Goal: Task Accomplishment & Management: Use online tool/utility

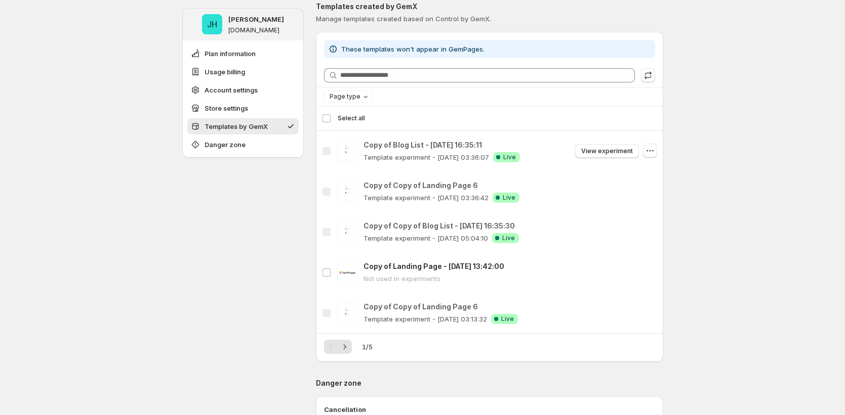
scroll to position [865, 0]
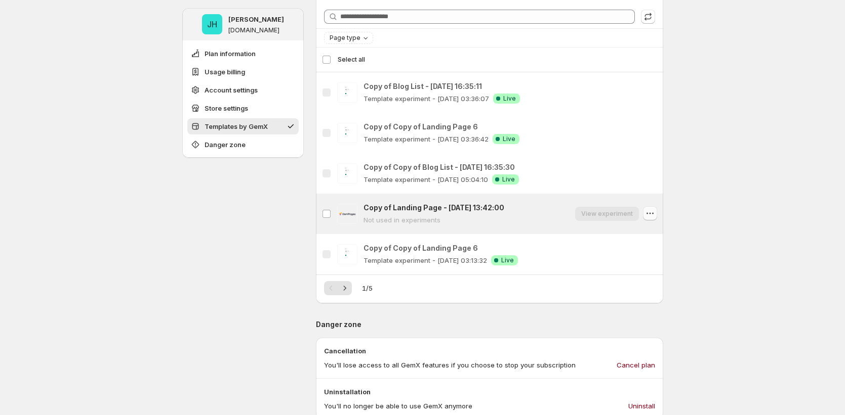
click at [655, 218] on icon "button" at bounding box center [650, 214] width 10 height 10
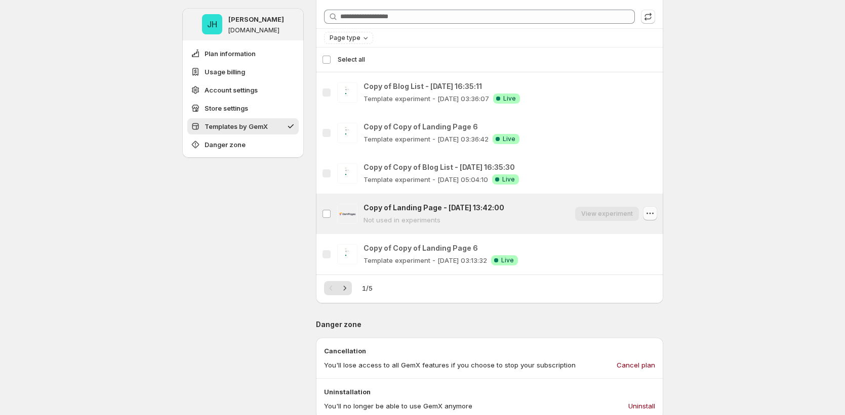
click at [648, 211] on icon "button" at bounding box center [650, 214] width 10 height 10
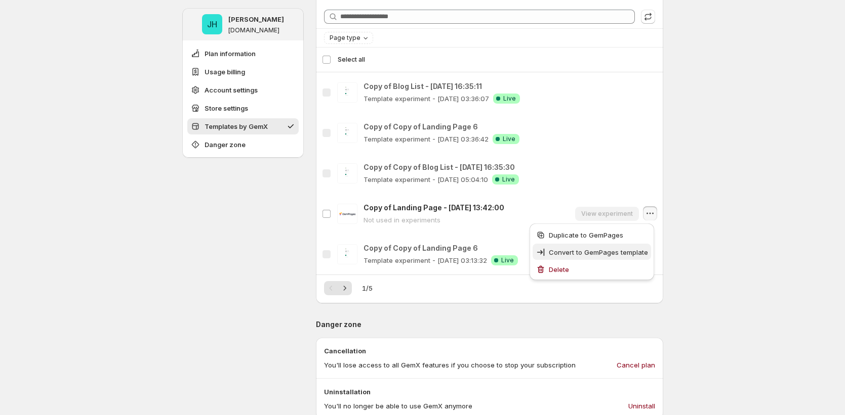
click at [603, 249] on span "Convert to GemPages template" at bounding box center [598, 252] width 99 height 8
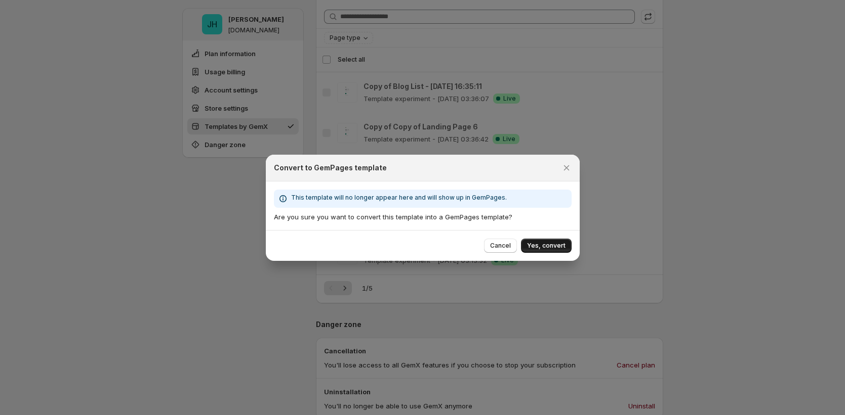
click at [553, 245] on span "Yes, convert" at bounding box center [546, 246] width 38 height 8
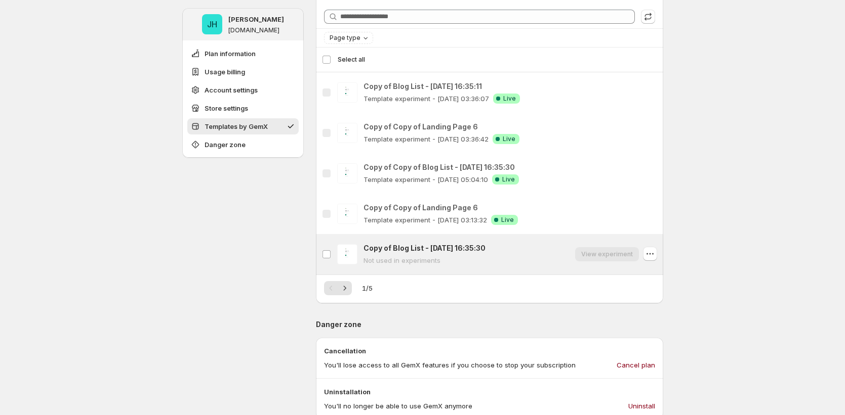
click at [520, 259] on div "Copy of Blog List - Sep 12, 16:35:30 Not used in experiments View experiment" at bounding box center [510, 254] width 294 height 22
click at [657, 250] on button "button" at bounding box center [650, 254] width 14 height 14
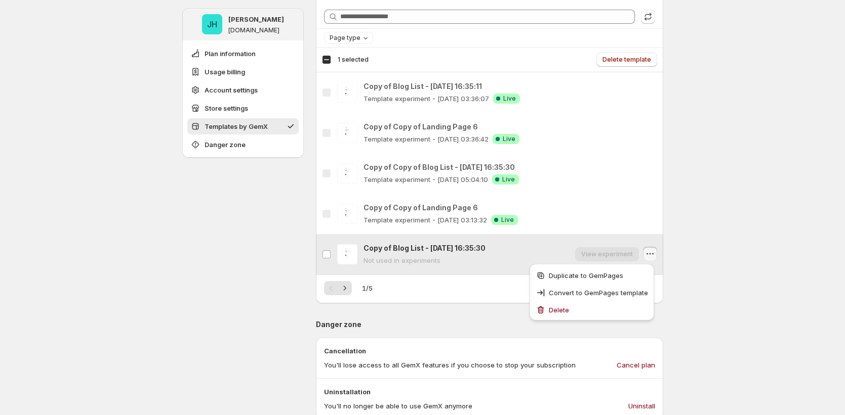
click at [650, 257] on icon "button" at bounding box center [650, 254] width 10 height 10
click at [574, 292] on span "Convert to GemPages template" at bounding box center [598, 293] width 99 height 8
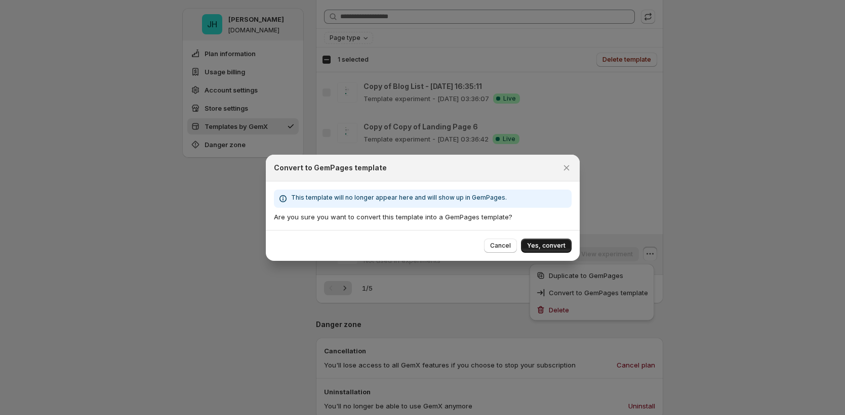
click at [554, 246] on span "Yes, convert" at bounding box center [546, 246] width 38 height 8
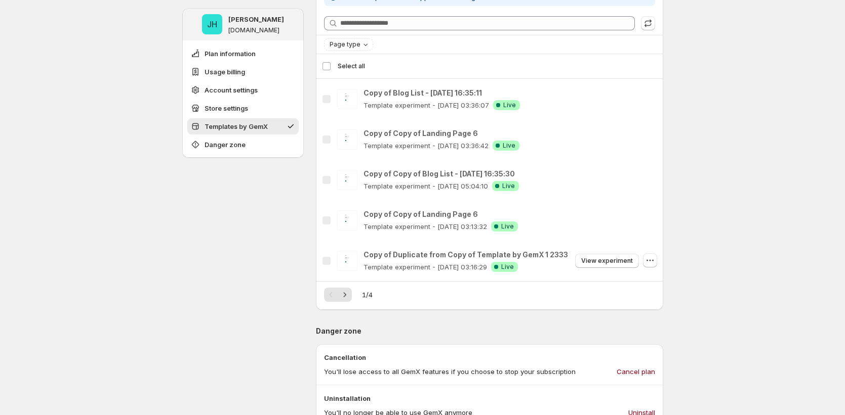
scroll to position [840, 0]
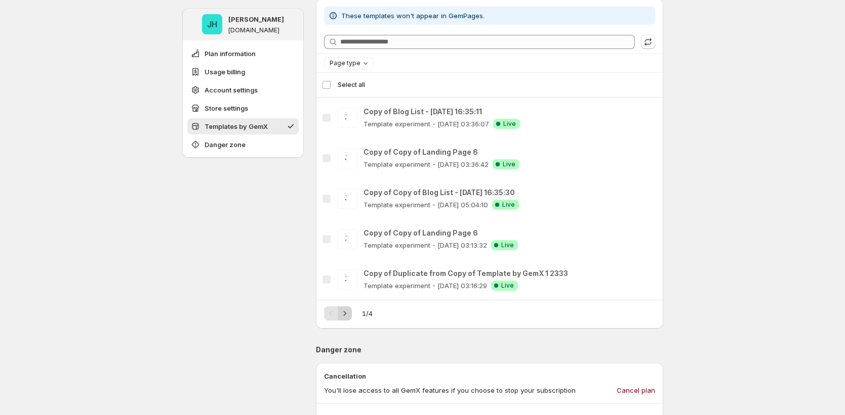
click at [347, 313] on icon "Next" at bounding box center [345, 314] width 10 height 10
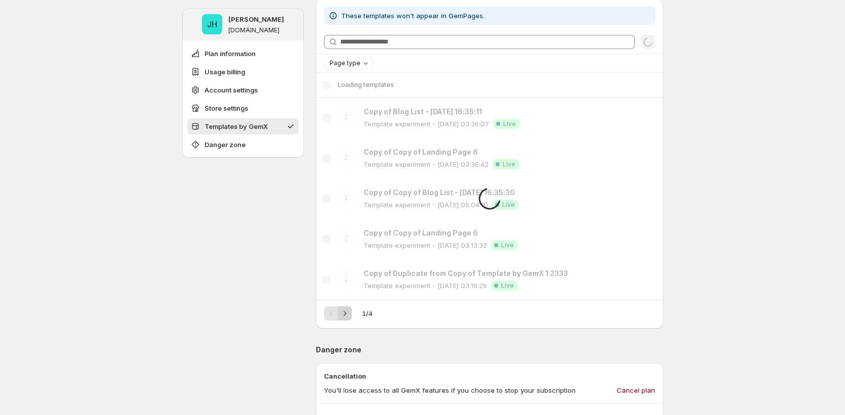
click at [347, 313] on div "Pagination" at bounding box center [345, 314] width 14 height 14
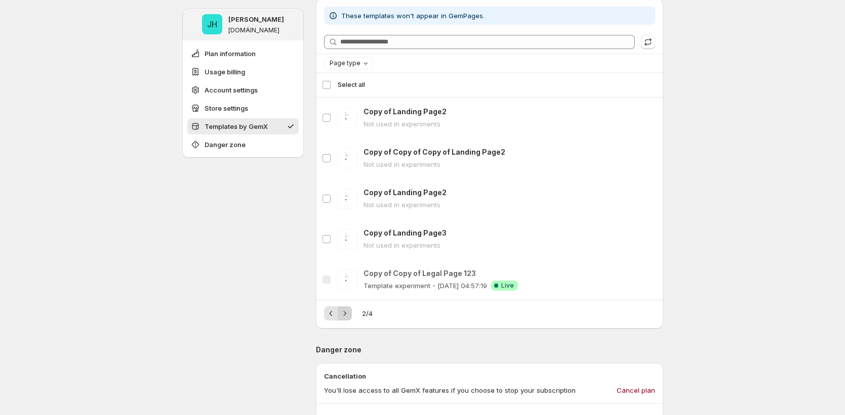
click at [346, 314] on icon "Next" at bounding box center [345, 314] width 10 height 10
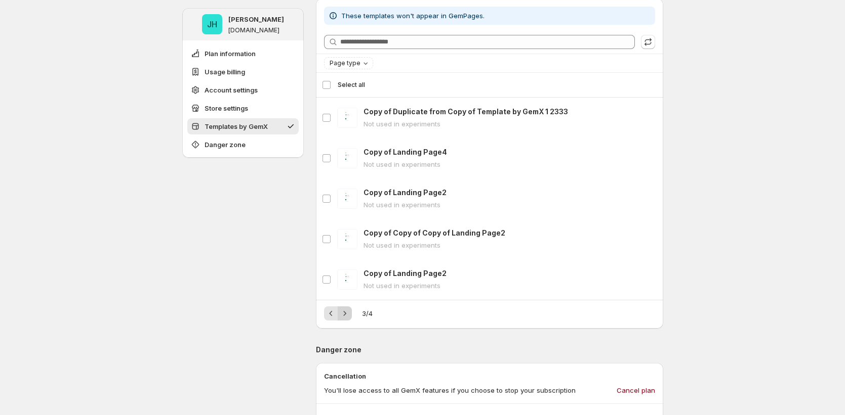
click at [348, 316] on icon "Next" at bounding box center [345, 314] width 10 height 10
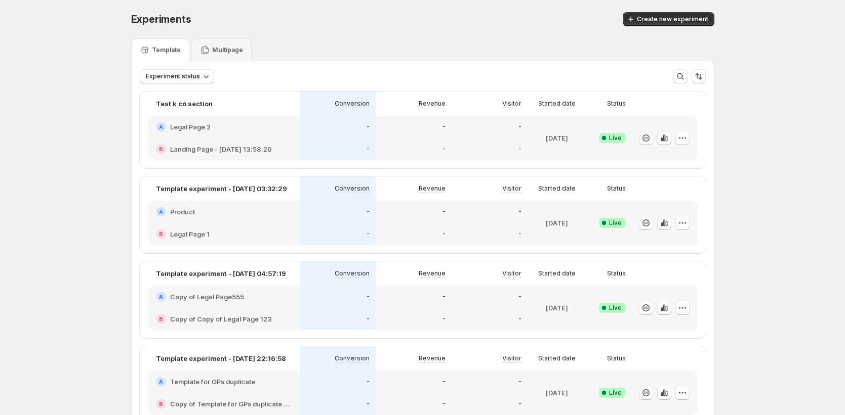
click at [671, 29] on div "Experiments. This page is ready Experiments Create new experiment" at bounding box center [422, 19] width 583 height 38
click at [672, 18] on span "Create new experiment" at bounding box center [672, 19] width 71 height 8
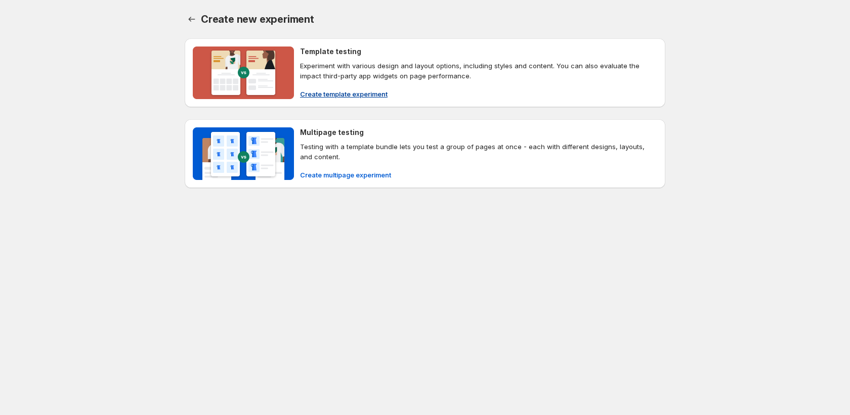
click at [345, 95] on span "Create template experiment" at bounding box center [344, 94] width 88 height 10
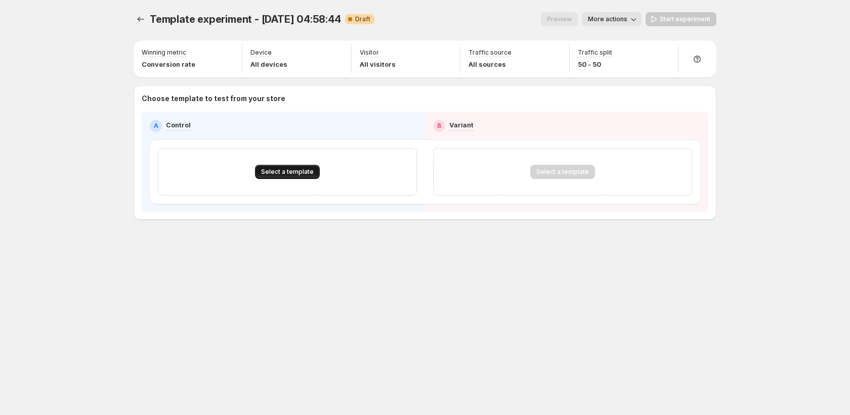
click at [292, 174] on span "Select a template" at bounding box center [287, 172] width 53 height 8
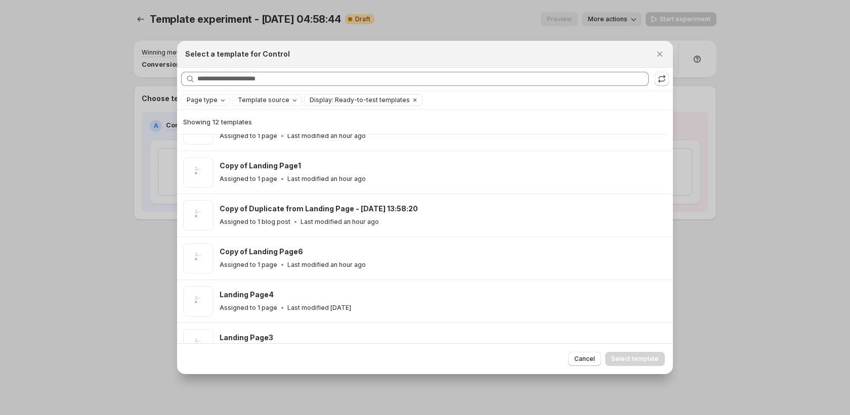
scroll to position [169, 0]
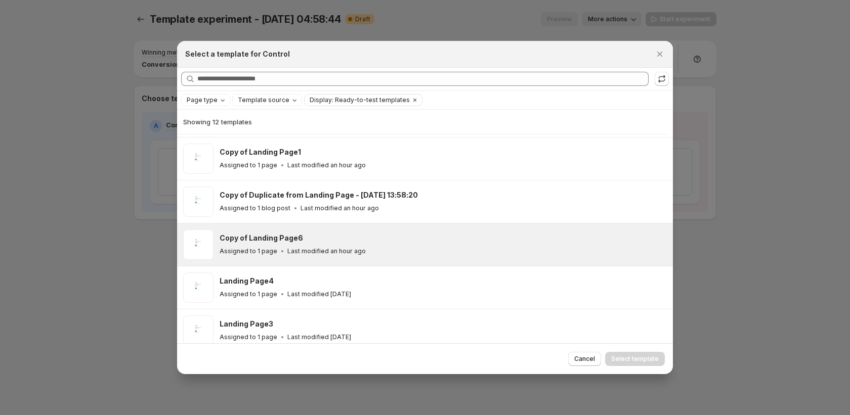
click at [315, 251] on p "Last modified an hour ago" at bounding box center [326, 251] width 78 height 8
click at [654, 83] on div "Searching all templates" at bounding box center [425, 79] width 488 height 15
click at [658, 79] on icon ":rlo:" at bounding box center [662, 79] width 10 height 10
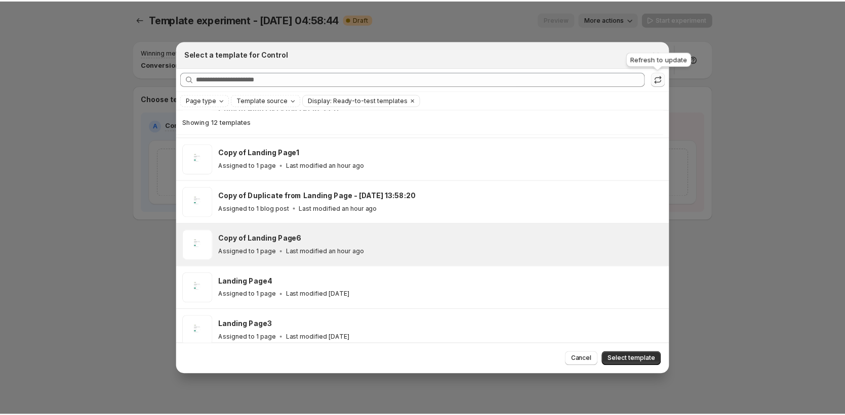
scroll to position [0, 0]
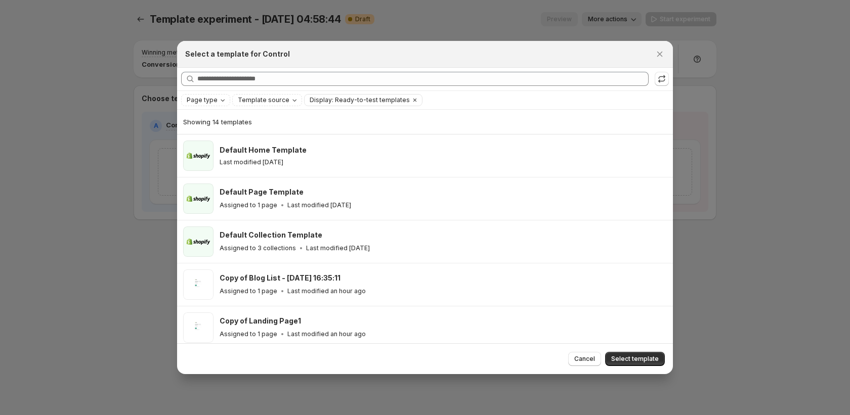
click at [210, 108] on div "Page type Template source Display: Ready-to-test templates Clear all" at bounding box center [425, 100] width 496 height 18
click at [211, 102] on span "Page type" at bounding box center [202, 100] width 31 height 8
click at [222, 145] on span "Product page" at bounding box center [221, 143] width 43 height 8
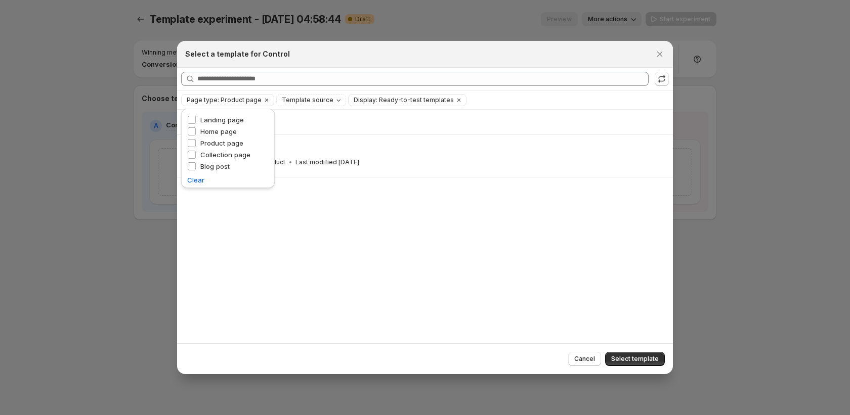
click at [559, 281] on div "Showing 1 template Product 2 Assigned to 1 product Last modified 3 days ago" at bounding box center [425, 227] width 496 height 234
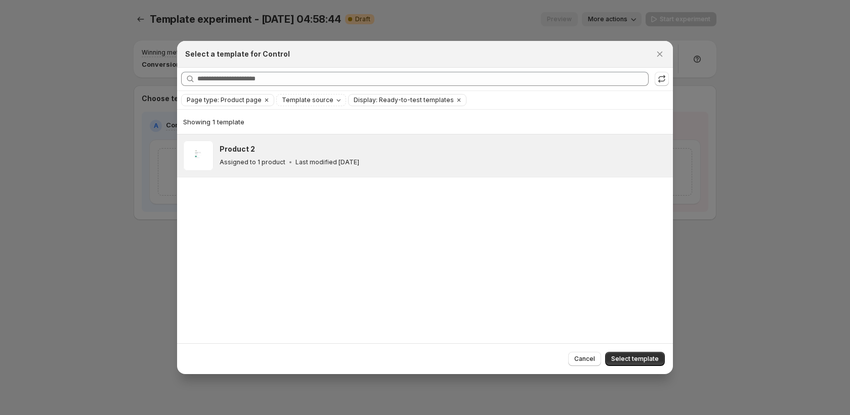
click at [601, 151] on div "Product 2" at bounding box center [442, 149] width 444 height 10
click at [664, 79] on icon ":rlo:" at bounding box center [662, 79] width 10 height 10
click at [662, 85] on button ":rlo:" at bounding box center [662, 79] width 14 height 14
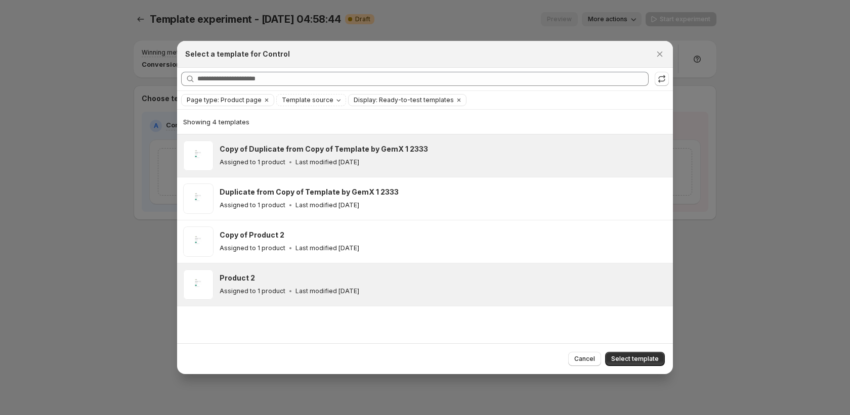
click at [401, 157] on div "Assigned to 1 product Last modified 2 days ago" at bounding box center [442, 162] width 444 height 10
click at [397, 291] on div "Assigned to 1 product Last modified 3 days ago" at bounding box center [442, 291] width 444 height 10
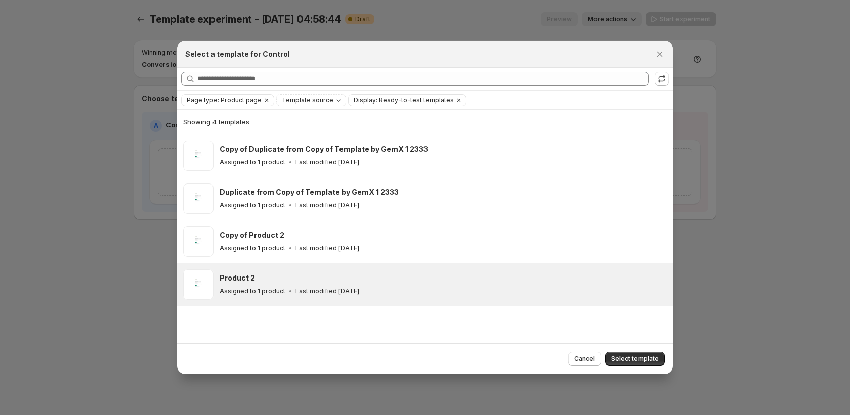
drag, startPoint x: 632, startPoint y: 359, endPoint x: 569, endPoint y: 344, distance: 65.1
click at [632, 359] on span "Select template" at bounding box center [635, 359] width 48 height 8
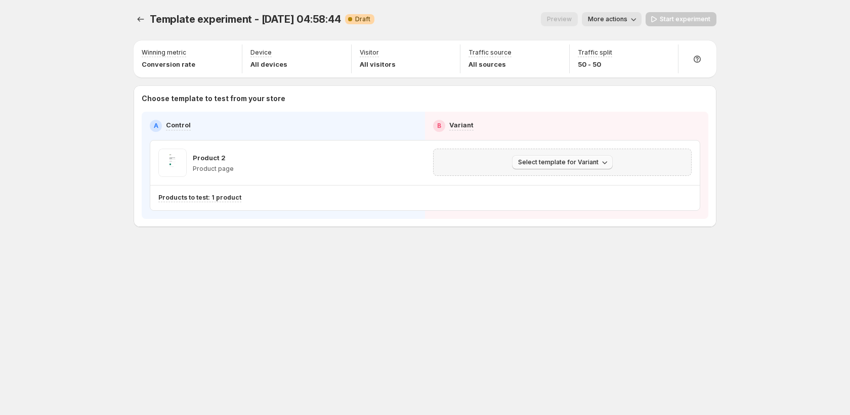
click at [582, 159] on span "Select template for Variant" at bounding box center [558, 162] width 80 height 8
click at [569, 200] on span "Create Variant based on Control" at bounding box center [564, 201] width 103 height 8
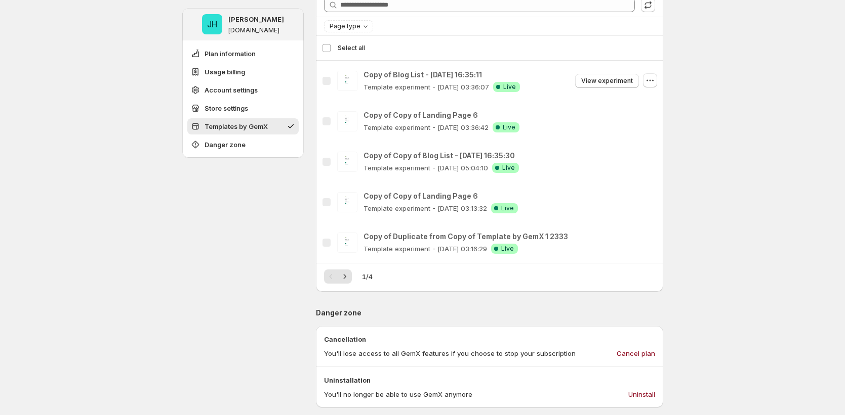
scroll to position [846, 0]
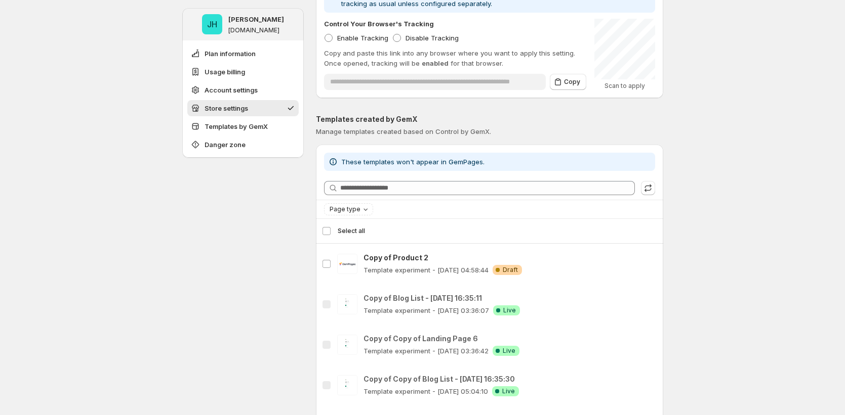
scroll to position [731, 0]
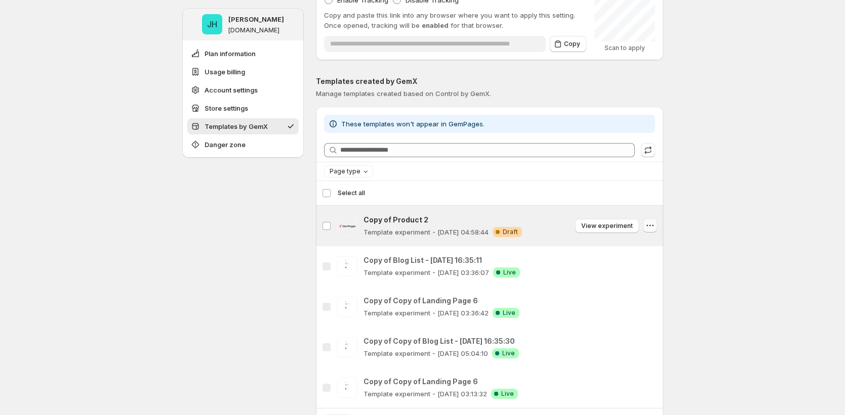
click at [655, 231] on button "button" at bounding box center [650, 226] width 14 height 14
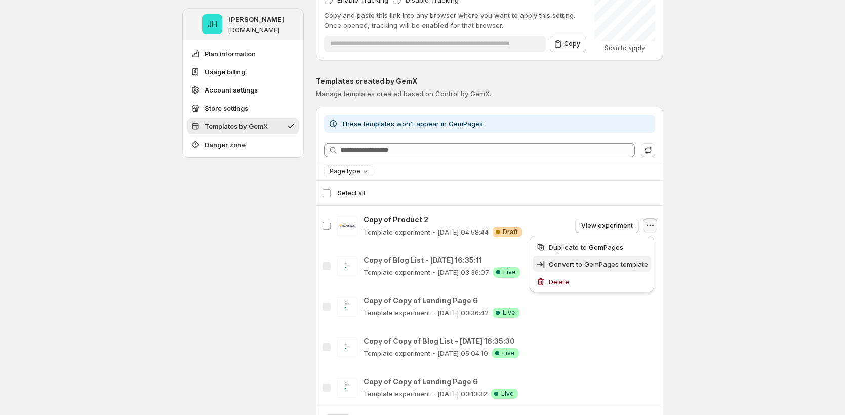
click at [609, 267] on span "Convert to GemPages template" at bounding box center [598, 265] width 99 height 8
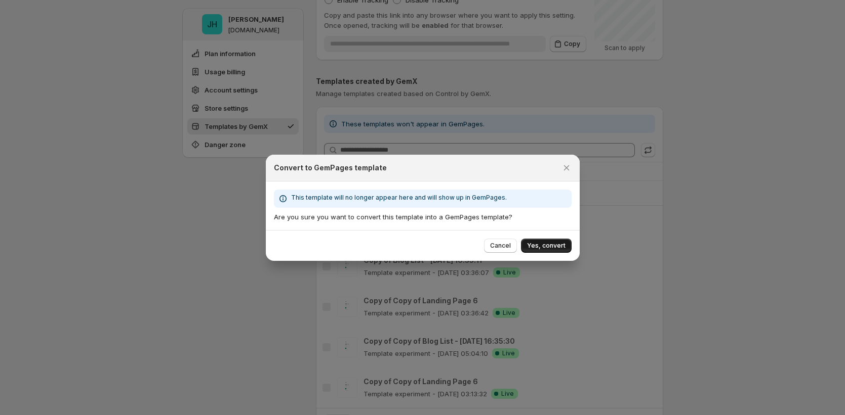
click at [558, 240] on button "Yes, convert" at bounding box center [546, 246] width 51 height 14
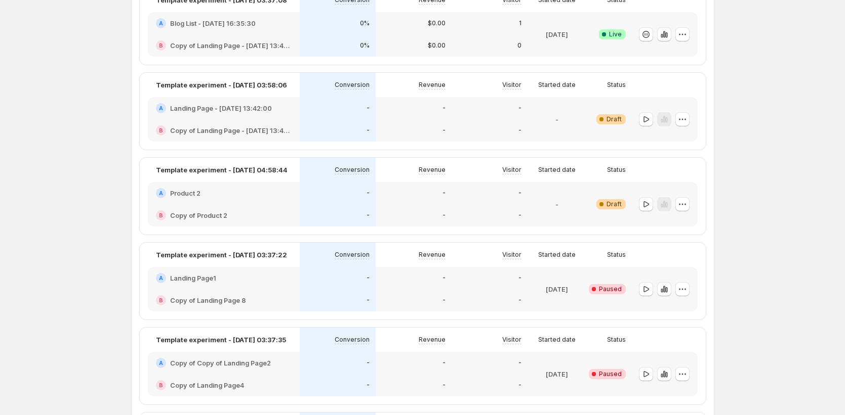
scroll to position [978, 0]
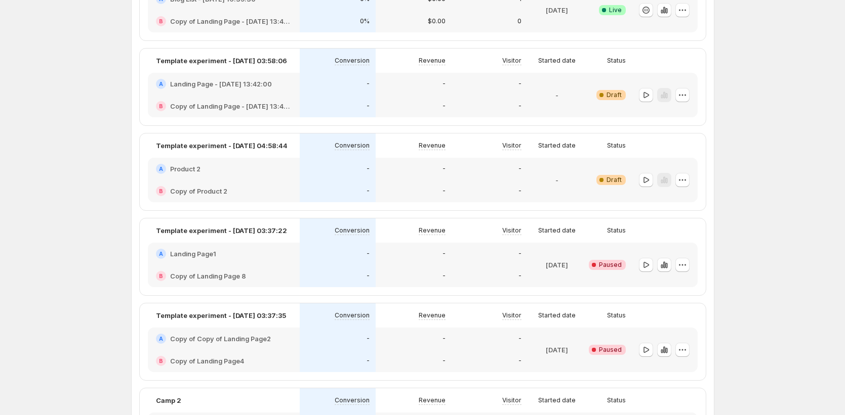
click at [300, 192] on div "B Copy of Product 2" at bounding box center [224, 191] width 152 height 22
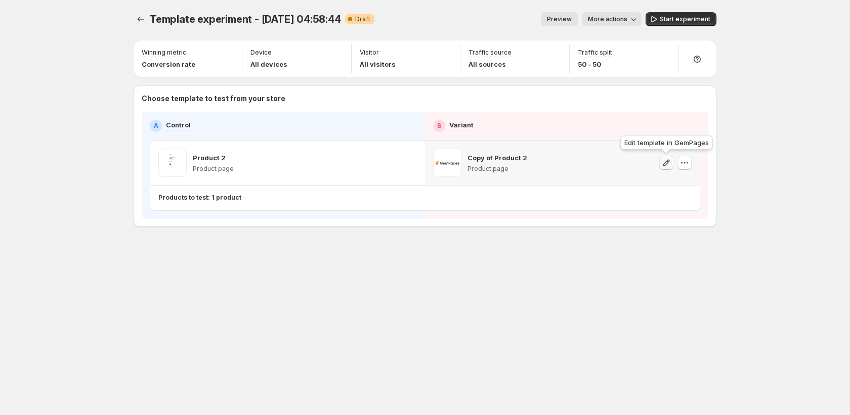
click at [663, 163] on icon "button" at bounding box center [666, 163] width 10 height 10
click at [142, 20] on icon "Experiments" at bounding box center [141, 19] width 10 height 10
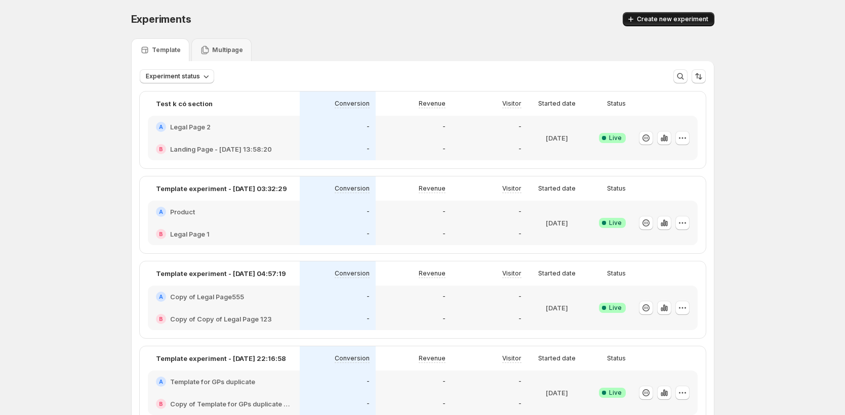
click at [680, 21] on span "Create new experiment" at bounding box center [672, 19] width 71 height 8
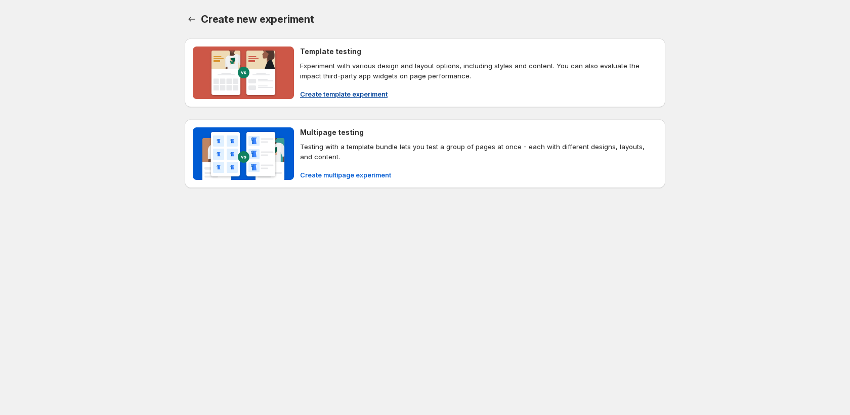
click at [380, 92] on span "Create template experiment" at bounding box center [344, 94] width 88 height 10
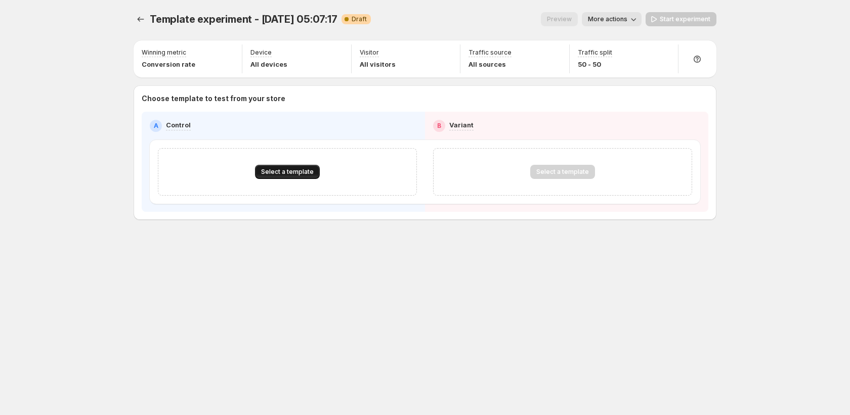
click at [299, 171] on span "Select a template" at bounding box center [287, 172] width 53 height 8
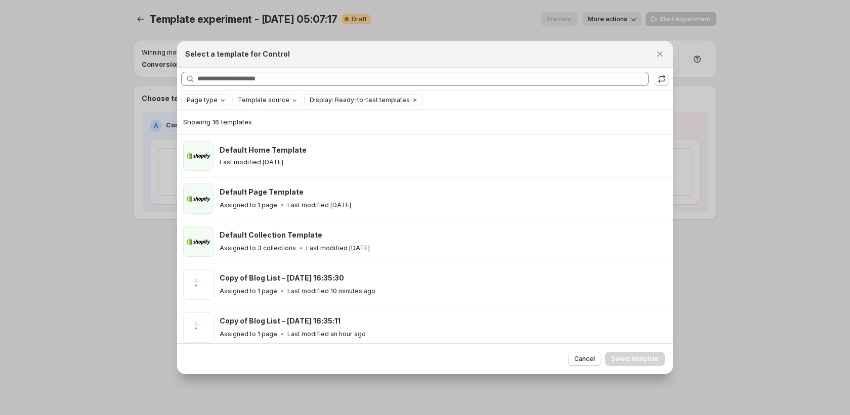
click at [206, 103] on span "Page type" at bounding box center [202, 100] width 31 height 8
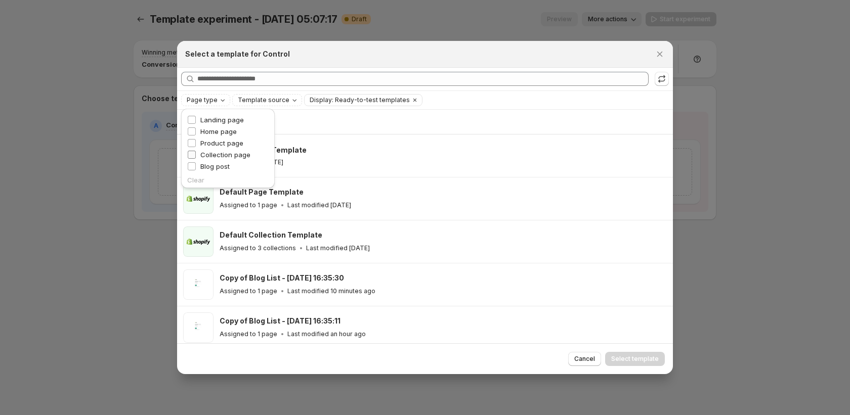
click at [229, 152] on span "Collection page" at bounding box center [225, 155] width 50 height 8
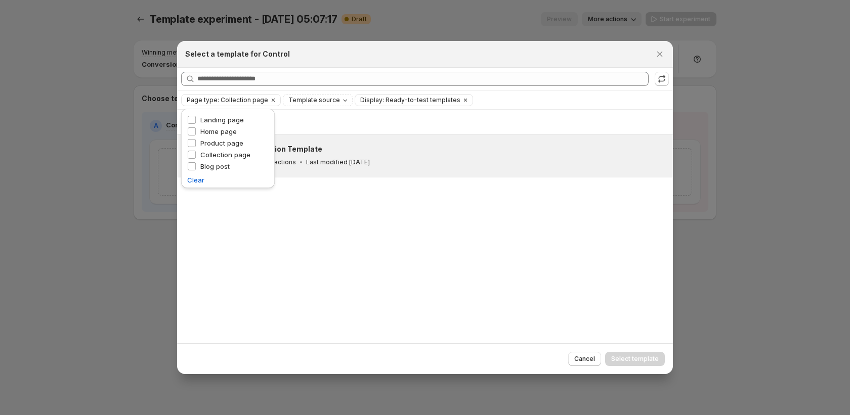
click at [368, 172] on div "Default Collection Template Assigned to 3 collections Last modified 8 days ago" at bounding box center [425, 156] width 496 height 43
click at [207, 98] on span "Page type: Collection page" at bounding box center [227, 100] width 81 height 8
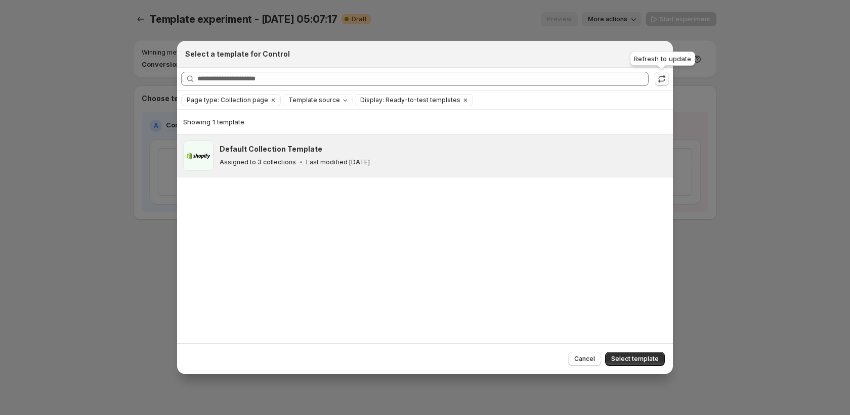
click at [658, 78] on icon ":raf:" at bounding box center [662, 79] width 10 height 10
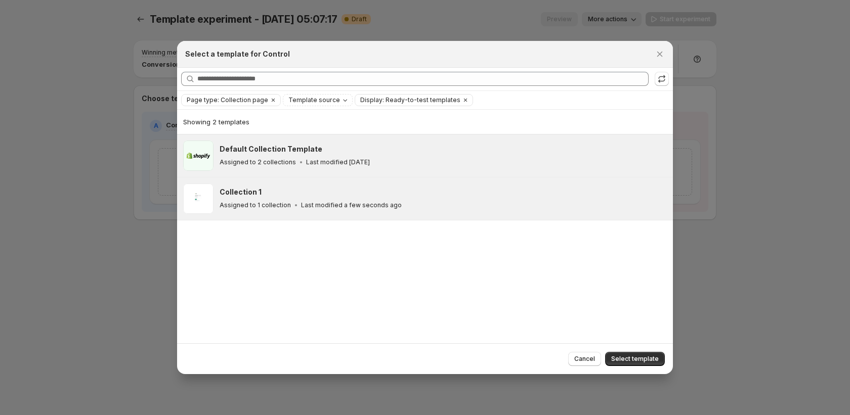
click at [475, 185] on div "Collection 1 Assigned to 1 collection Last modified a few seconds ago" at bounding box center [443, 199] width 447 height 30
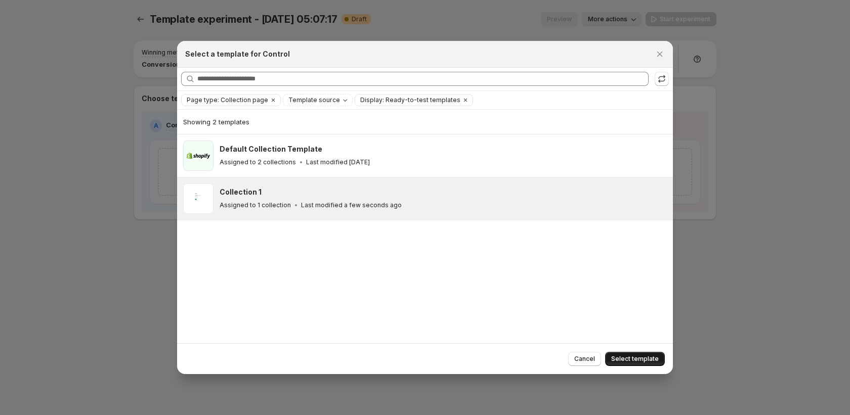
click at [617, 357] on span "Select template" at bounding box center [635, 359] width 48 height 8
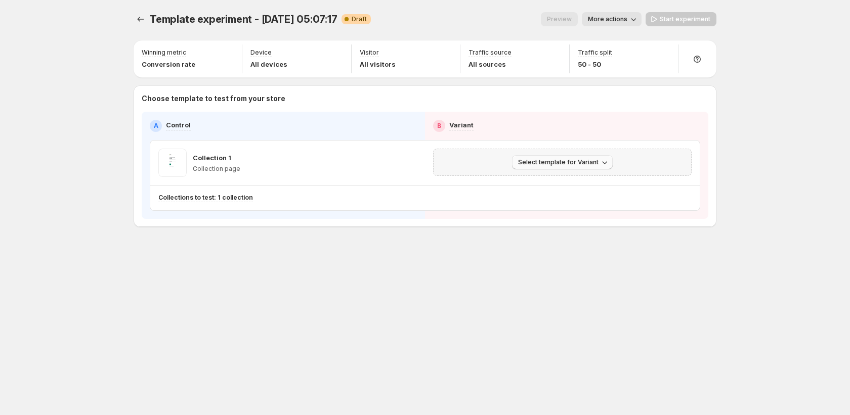
click at [573, 166] on span "Select template for Variant" at bounding box center [558, 162] width 80 height 8
click at [571, 196] on span "Create Variant based on Control" at bounding box center [564, 201] width 103 height 10
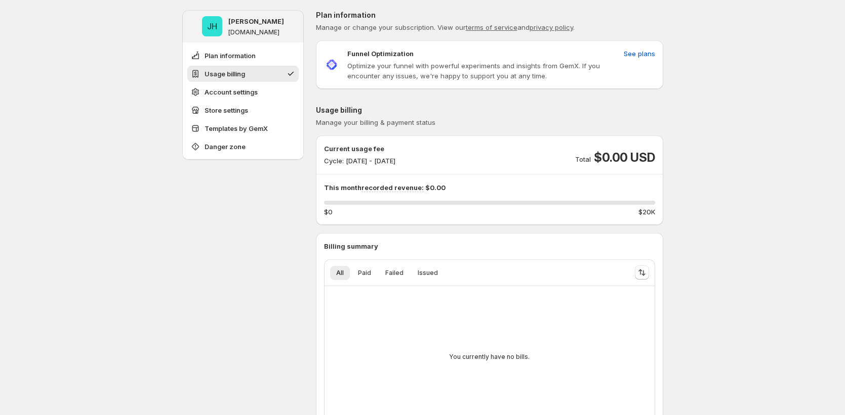
scroll to position [766, 0]
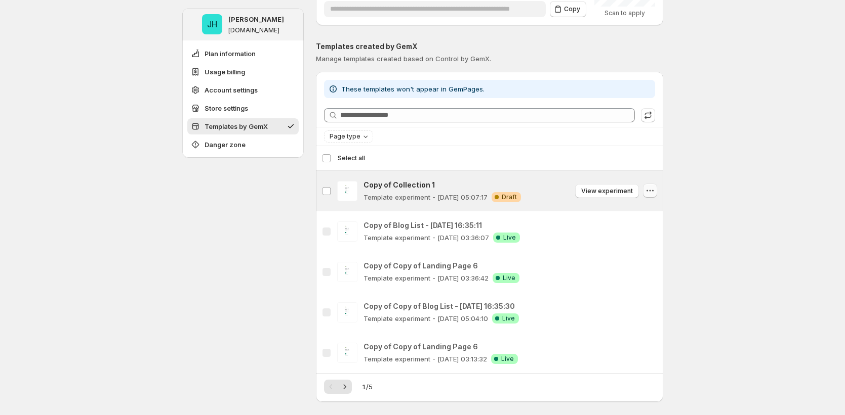
click at [648, 194] on icon "button" at bounding box center [650, 191] width 10 height 10
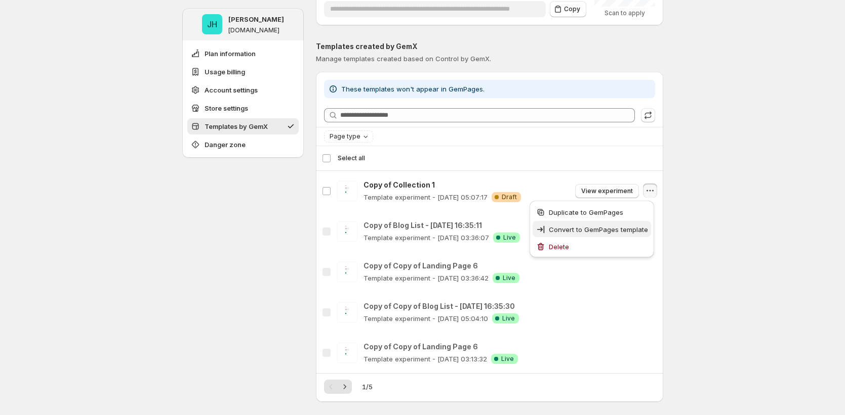
click at [629, 233] on span "Convert to GemPages template" at bounding box center [598, 230] width 99 height 8
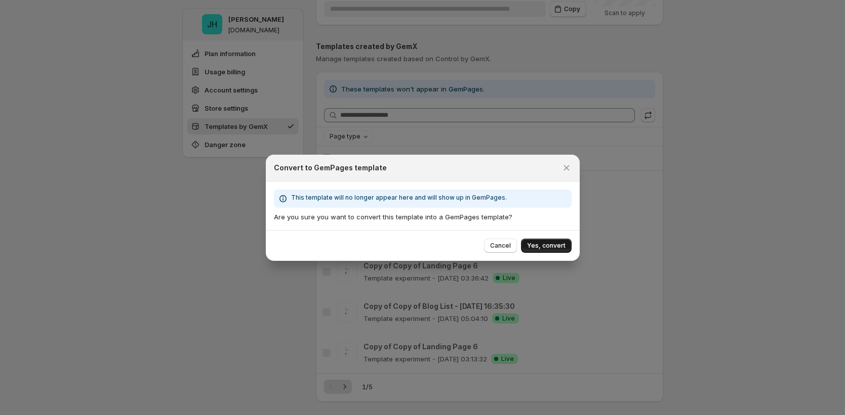
click at [555, 249] on span "Yes, convert" at bounding box center [546, 246] width 38 height 8
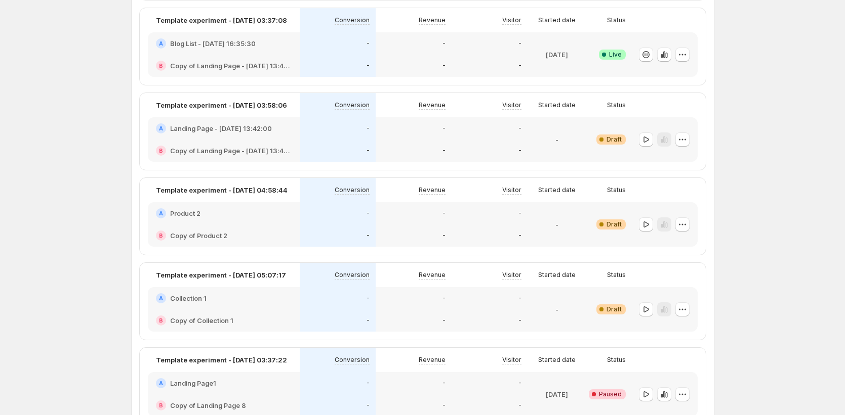
scroll to position [935, 0]
click at [256, 228] on div "B Copy of Product 2" at bounding box center [224, 235] width 152 height 22
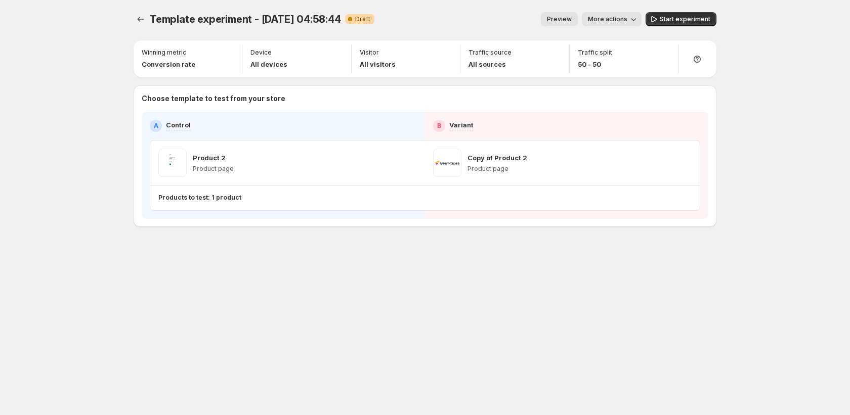
click at [148, 20] on div at bounding box center [142, 19] width 16 height 14
click at [137, 20] on icon "Experiments" at bounding box center [141, 19] width 10 height 10
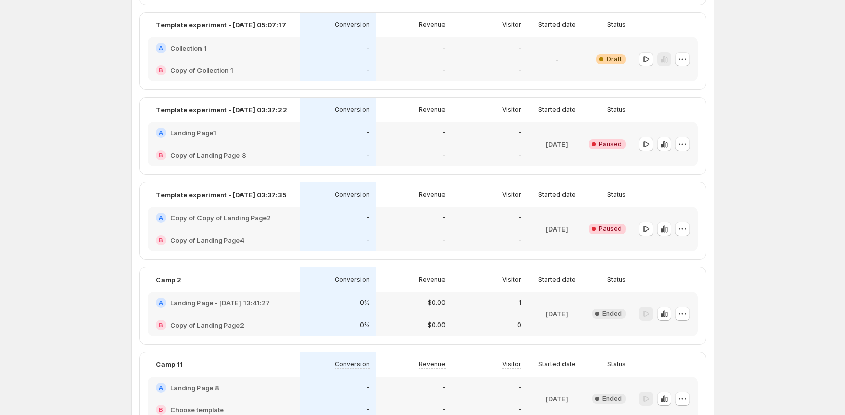
scroll to position [1179, 0]
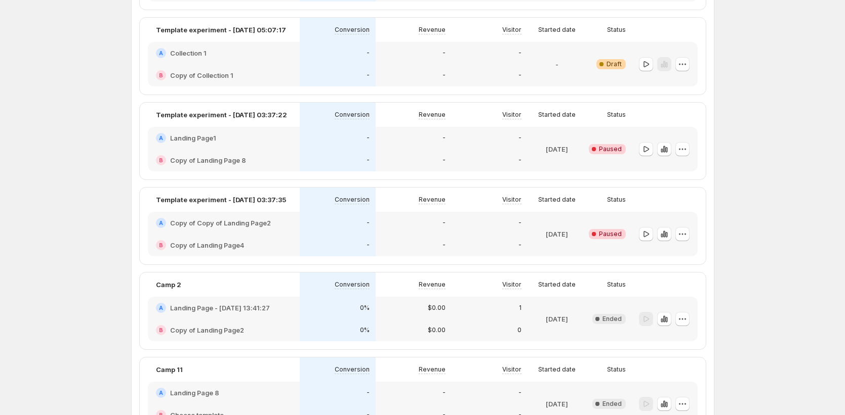
click at [264, 79] on div "B Copy of Collection 1" at bounding box center [224, 75] width 136 height 10
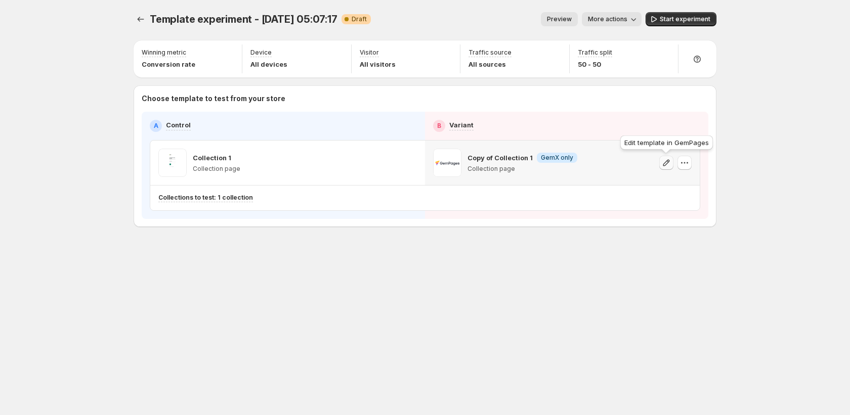
click at [668, 165] on icon "button" at bounding box center [666, 163] width 10 height 10
